Goal: Information Seeking & Learning: Understand process/instructions

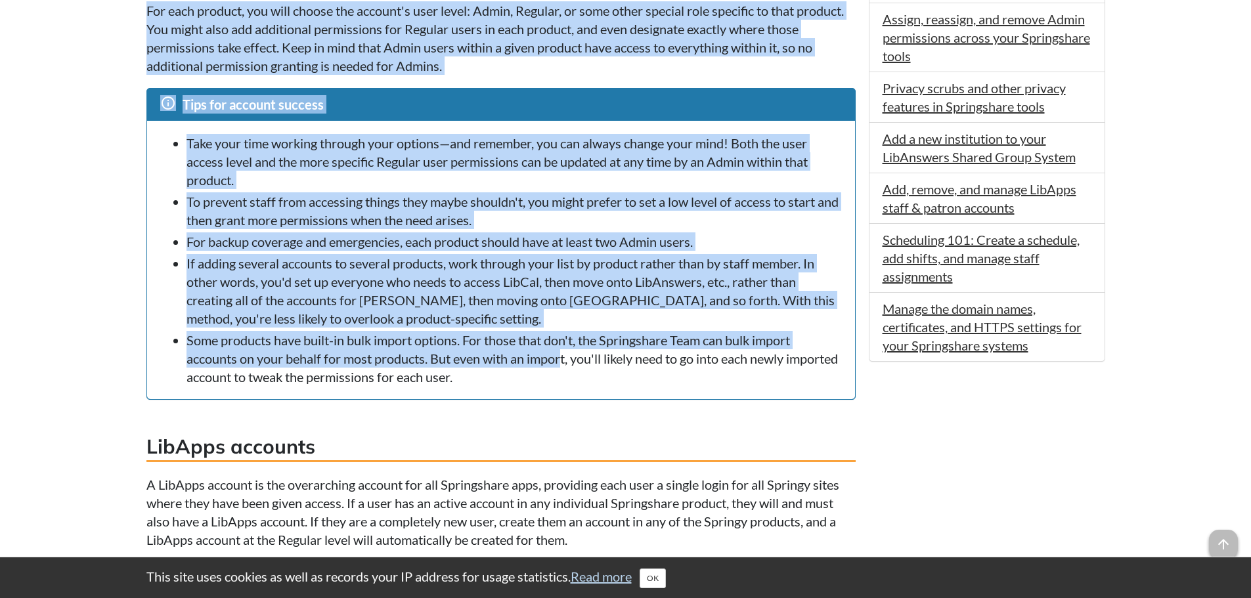
scroll to position [985, 0]
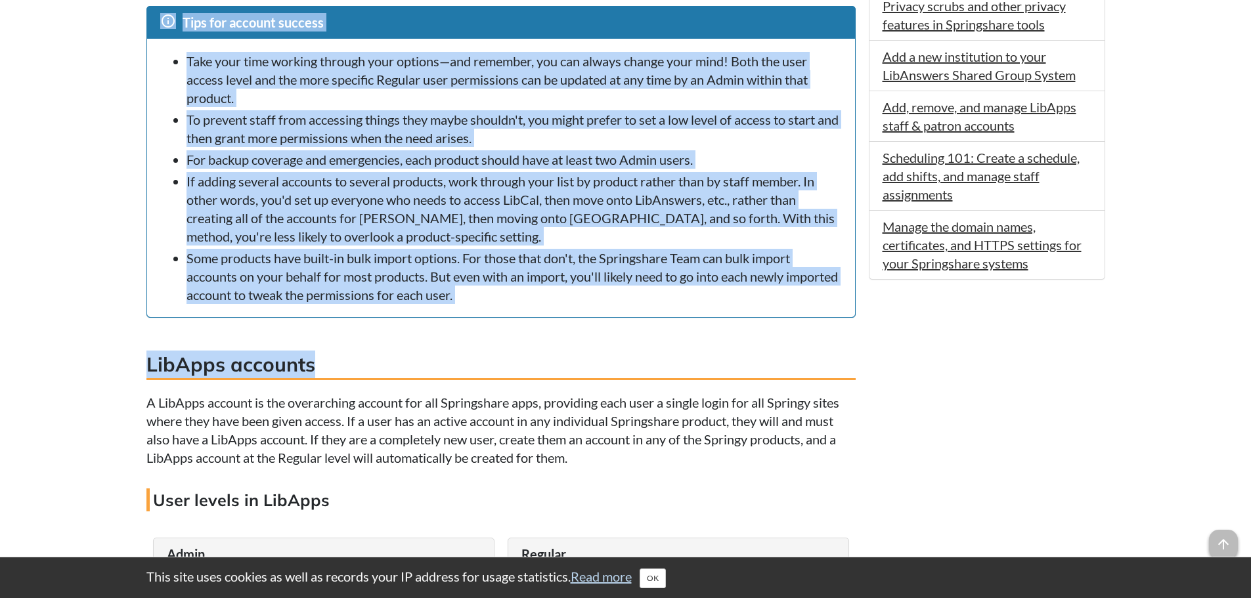
drag, startPoint x: 175, startPoint y: 231, endPoint x: 567, endPoint y: 342, distance: 407.5
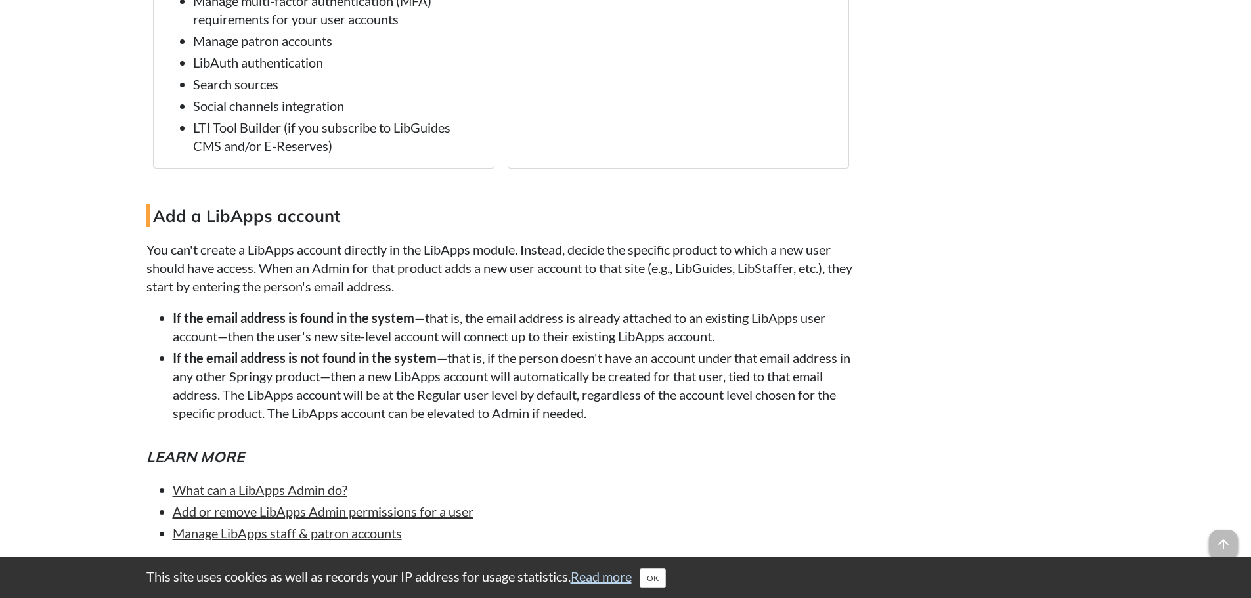
scroll to position [1773, 0]
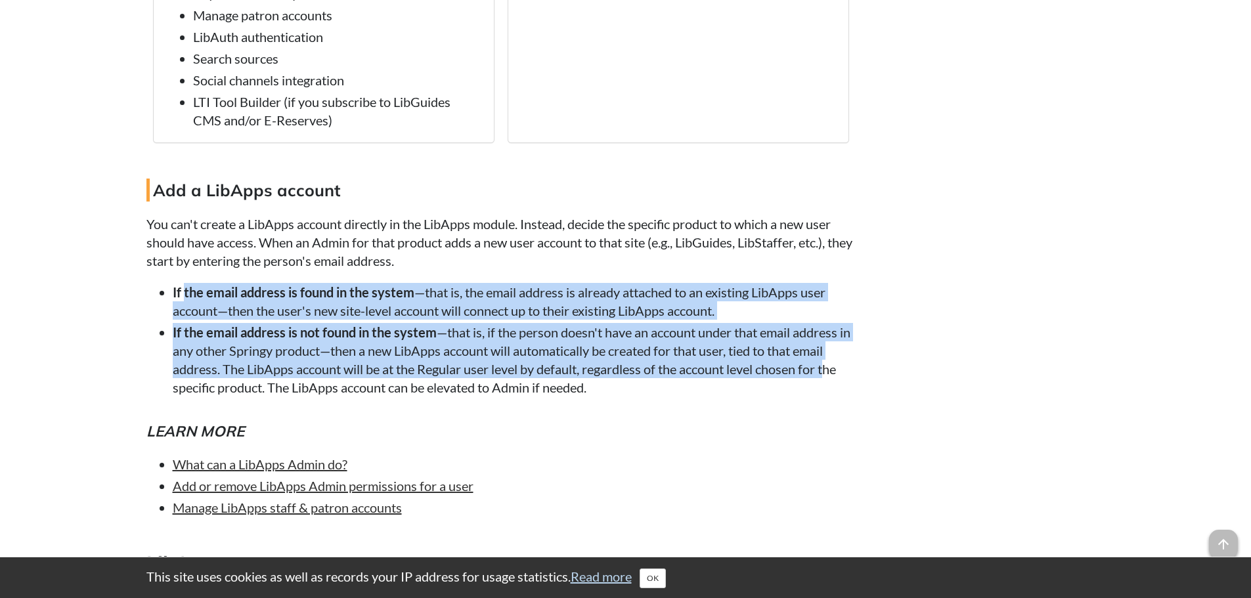
drag, startPoint x: 183, startPoint y: 294, endPoint x: 830, endPoint y: 373, distance: 651.2
click at [830, 373] on ul "If the email address is found in the system —that is, the email address is alre…" at bounding box center [500, 340] width 709 height 114
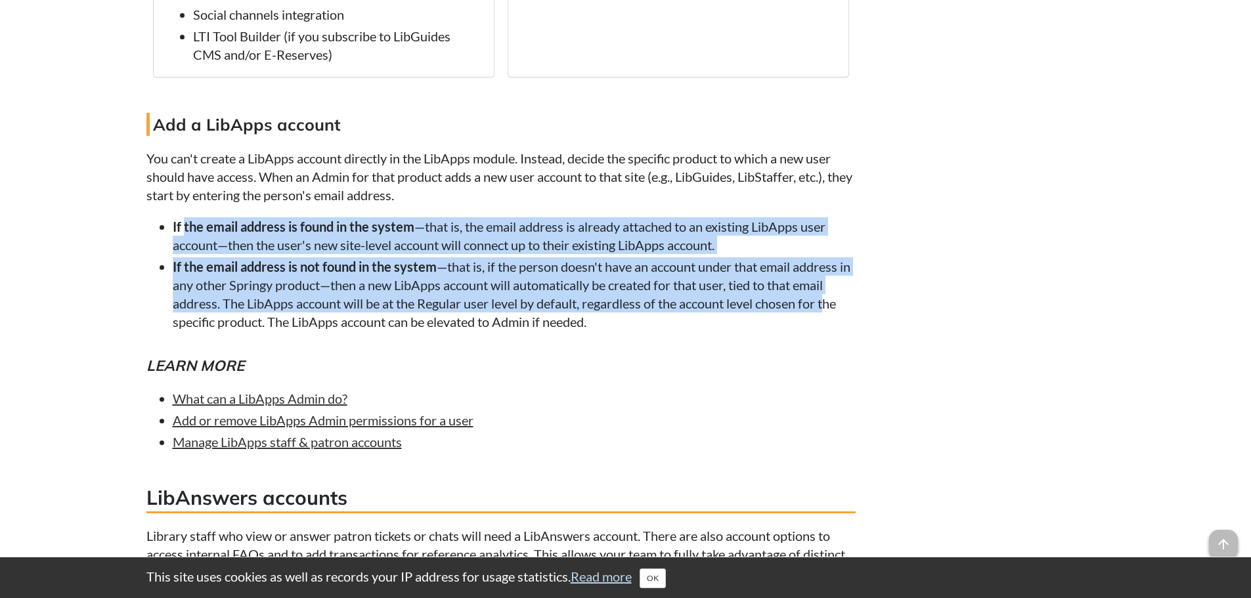
click at [482, 286] on li "If the email address is not found in the system —that is, if the person doesn't…" at bounding box center [514, 294] width 683 height 74
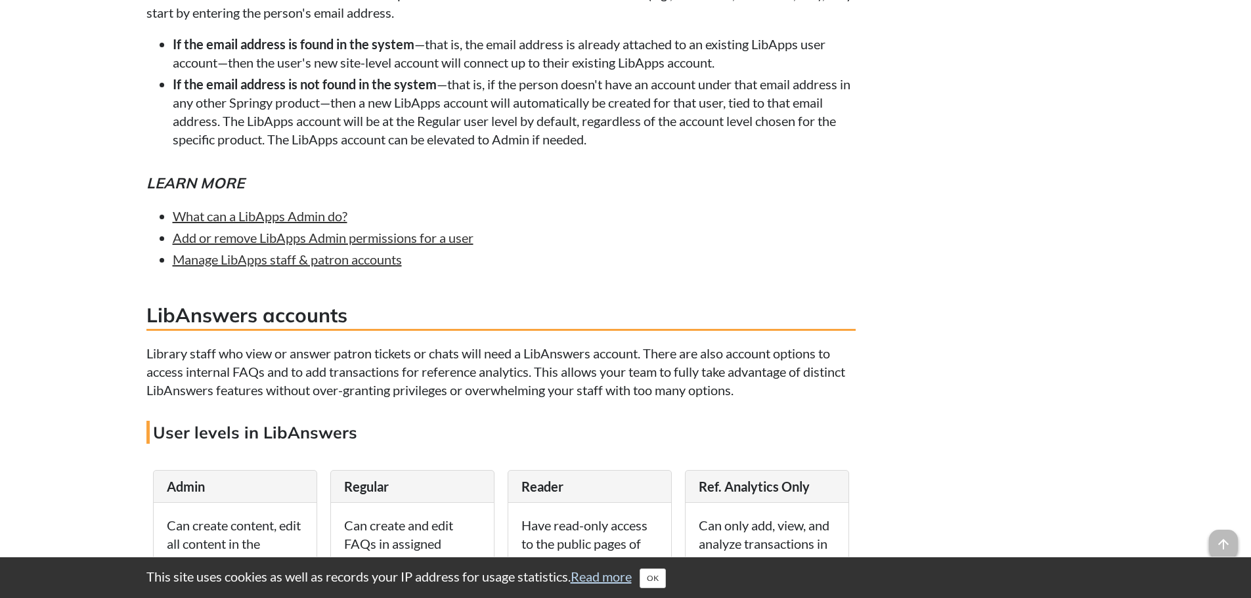
scroll to position [2036, 0]
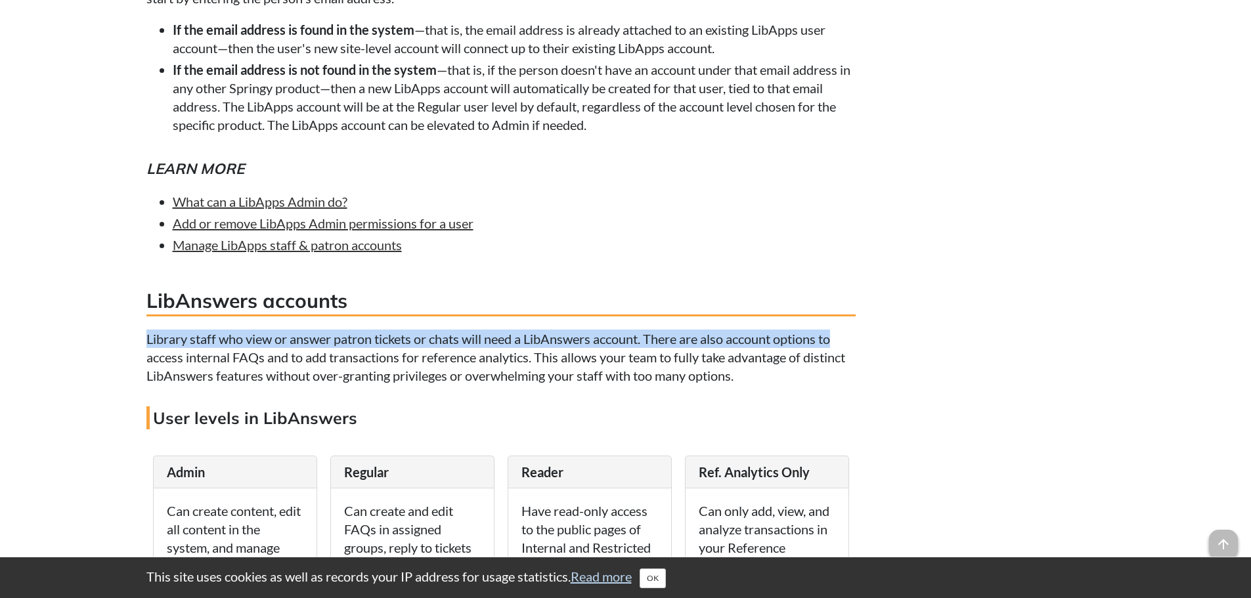
drag, startPoint x: 143, startPoint y: 336, endPoint x: 839, endPoint y: 344, distance: 696.3
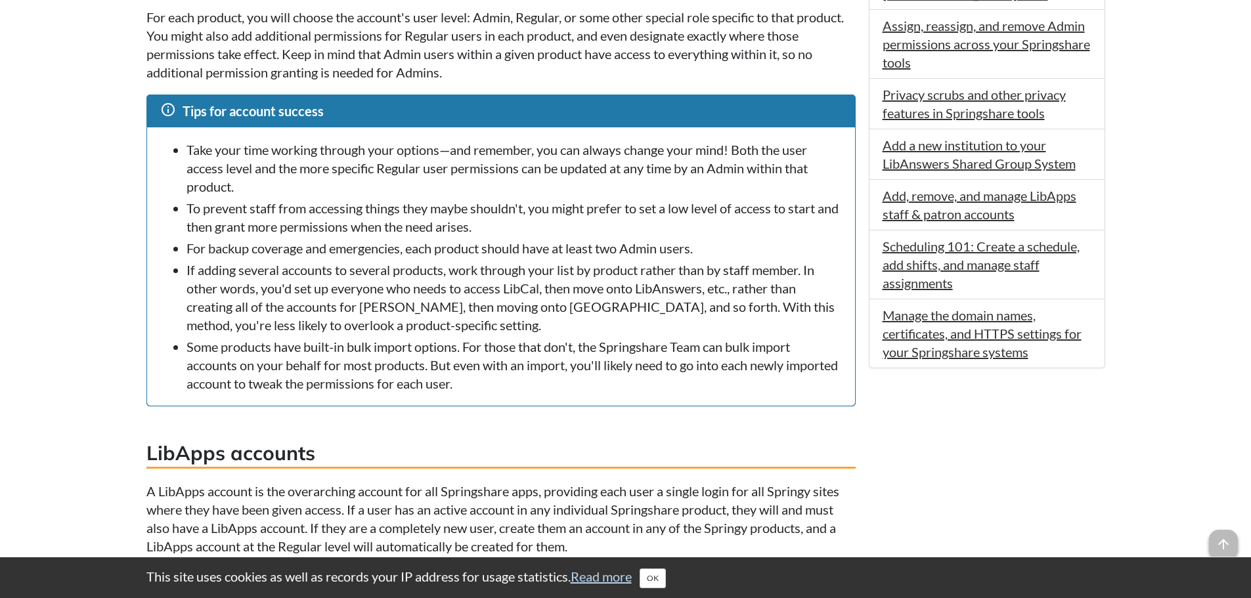
scroll to position [854, 0]
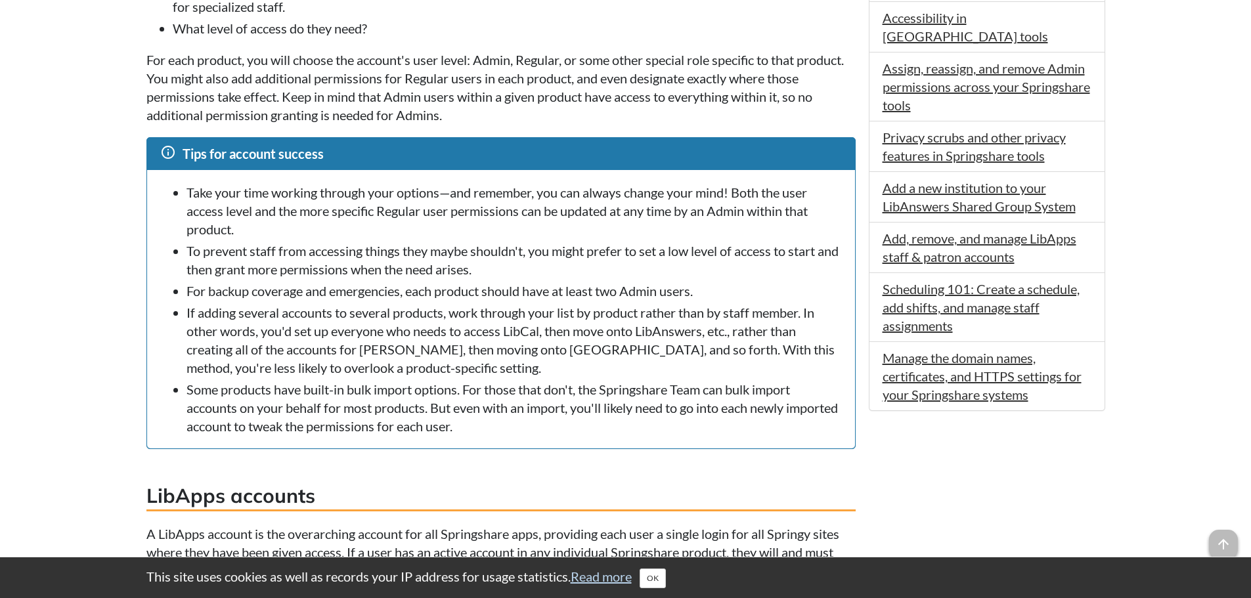
click at [542, 24] on li "What level of access do they need?" at bounding box center [514, 28] width 683 height 18
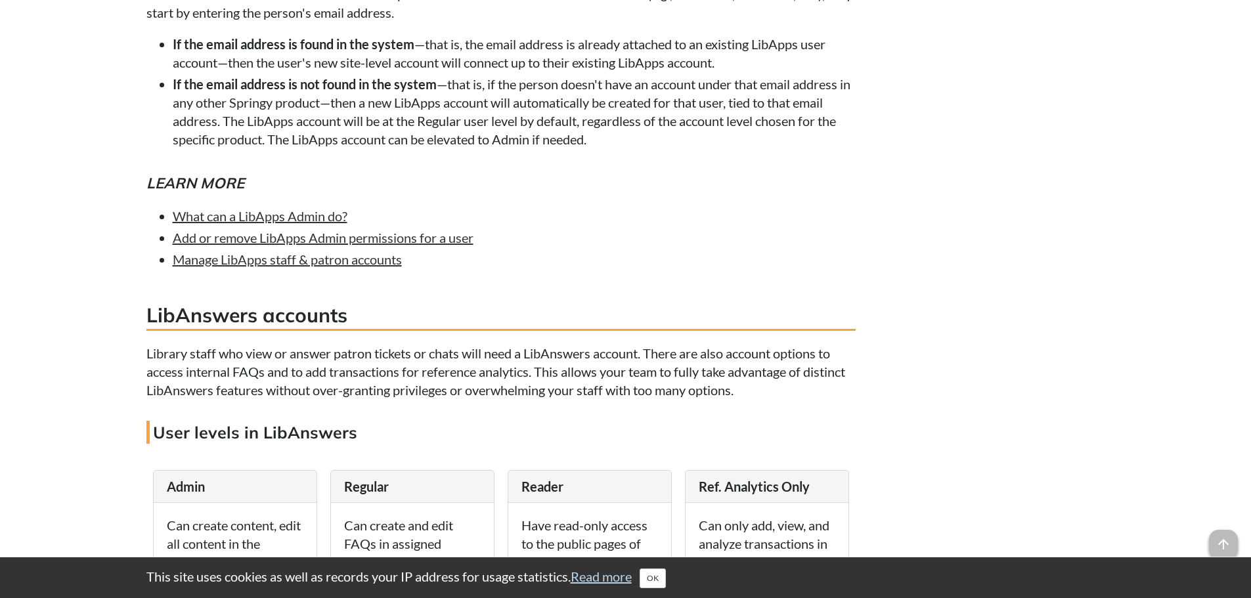
scroll to position [2045, 0]
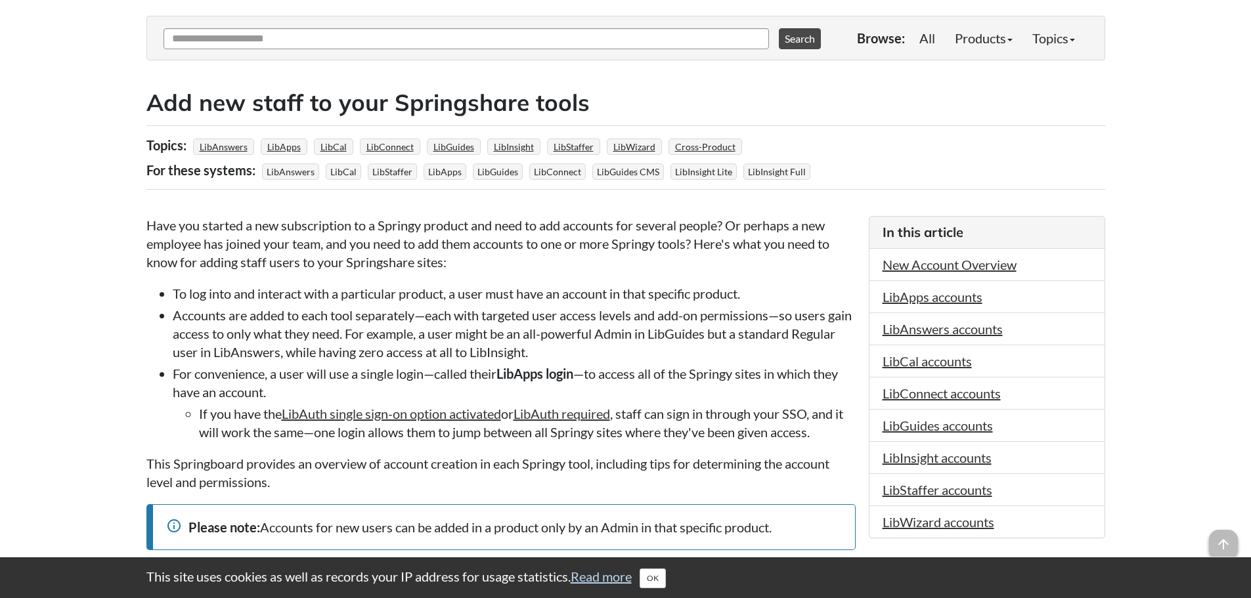
scroll to position [197, 0]
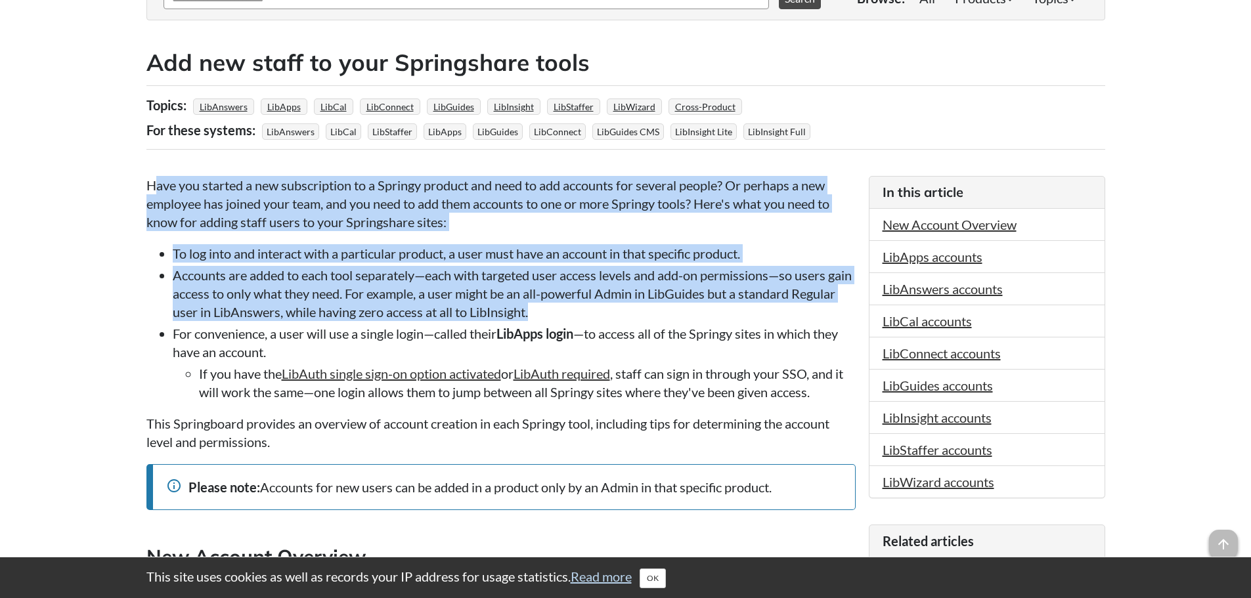
drag, startPoint x: 158, startPoint y: 185, endPoint x: 811, endPoint y: 313, distance: 664.6
click at [763, 303] on li "Accounts are added to each tool separately—each with targeted user access level…" at bounding box center [514, 293] width 683 height 55
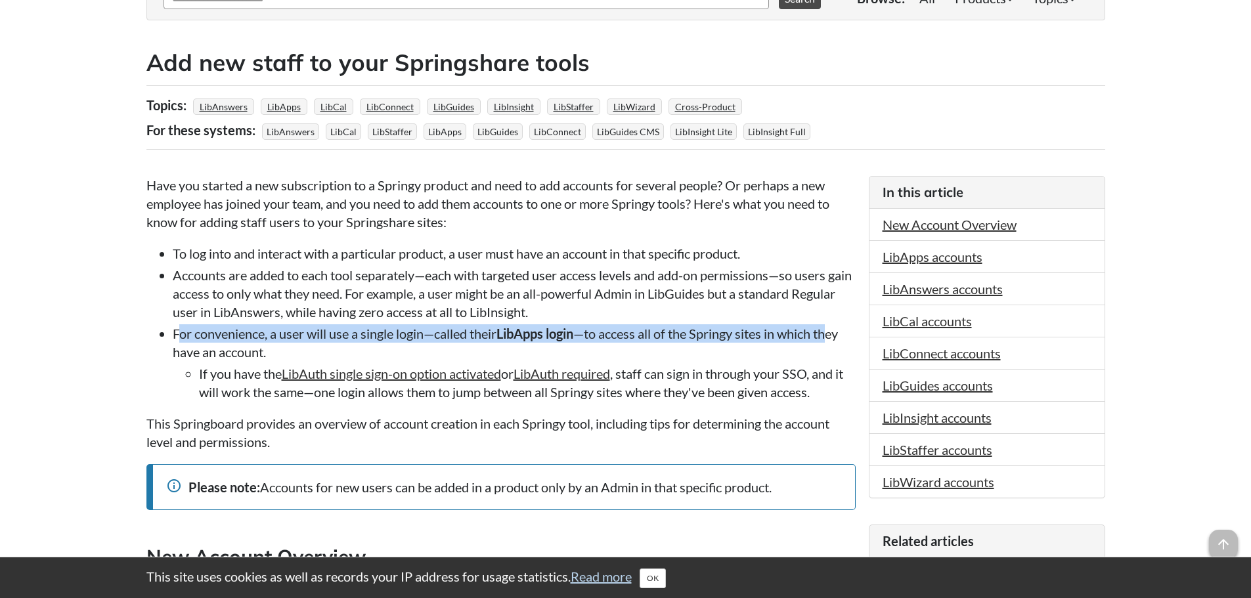
drag, startPoint x: 181, startPoint y: 332, endPoint x: 835, endPoint y: 330, distance: 654.9
click at [835, 330] on li "For convenience, a user will use a single login—called their LibApps login —to …" at bounding box center [514, 362] width 683 height 77
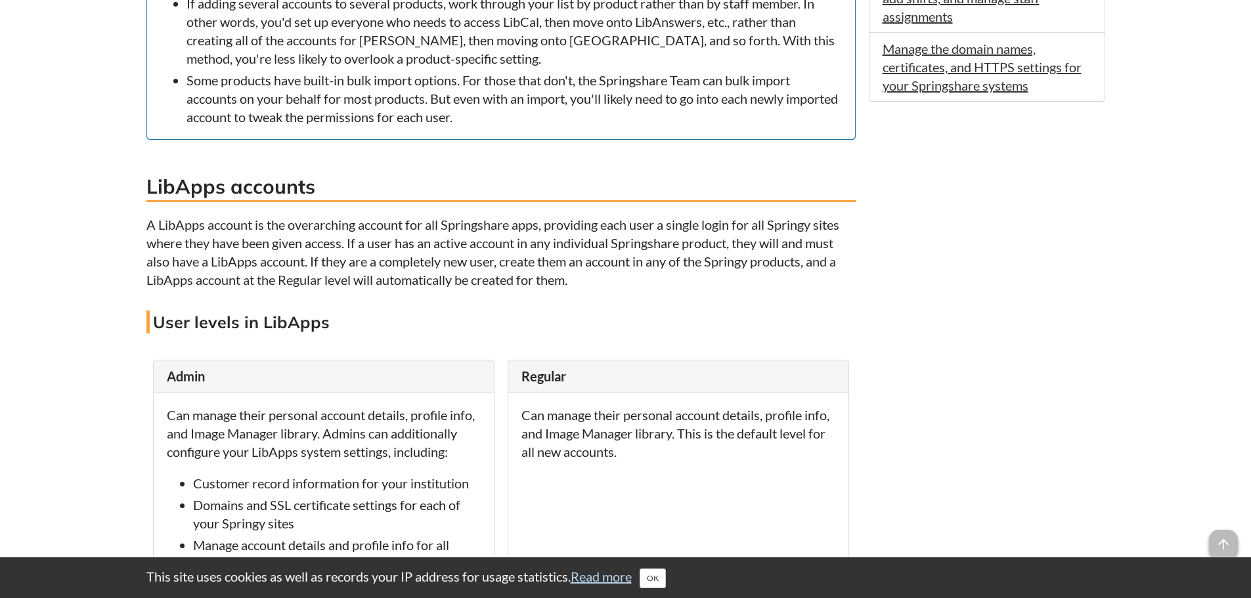
scroll to position [1182, 0]
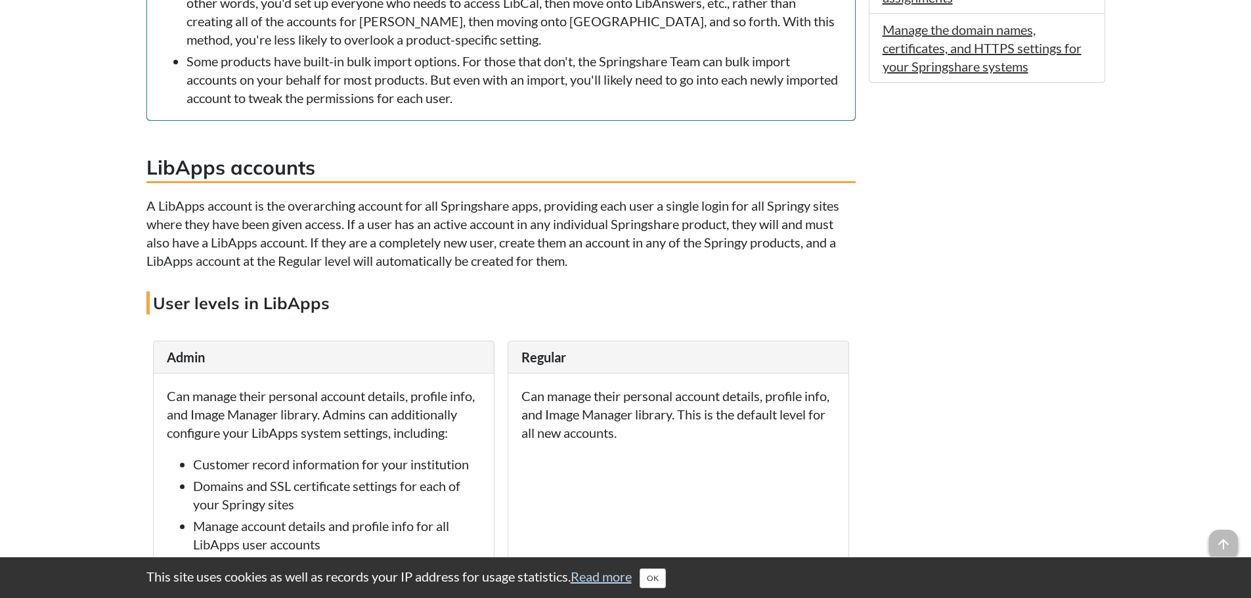
click at [314, 104] on li "Some products have built-in bulk import options. For those that don't, the Spri…" at bounding box center [515, 79] width 656 height 55
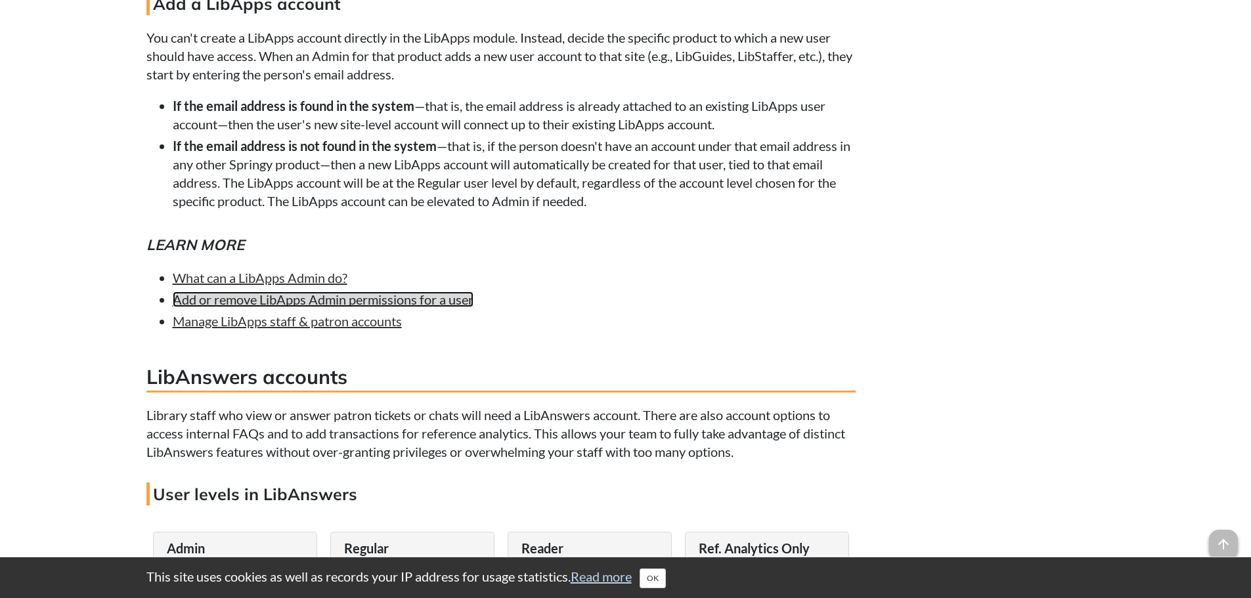
click at [335, 303] on link "Add or remove LibApps Admin permissions for a user" at bounding box center [323, 300] width 301 height 16
